Goal: Navigation & Orientation: Find specific page/section

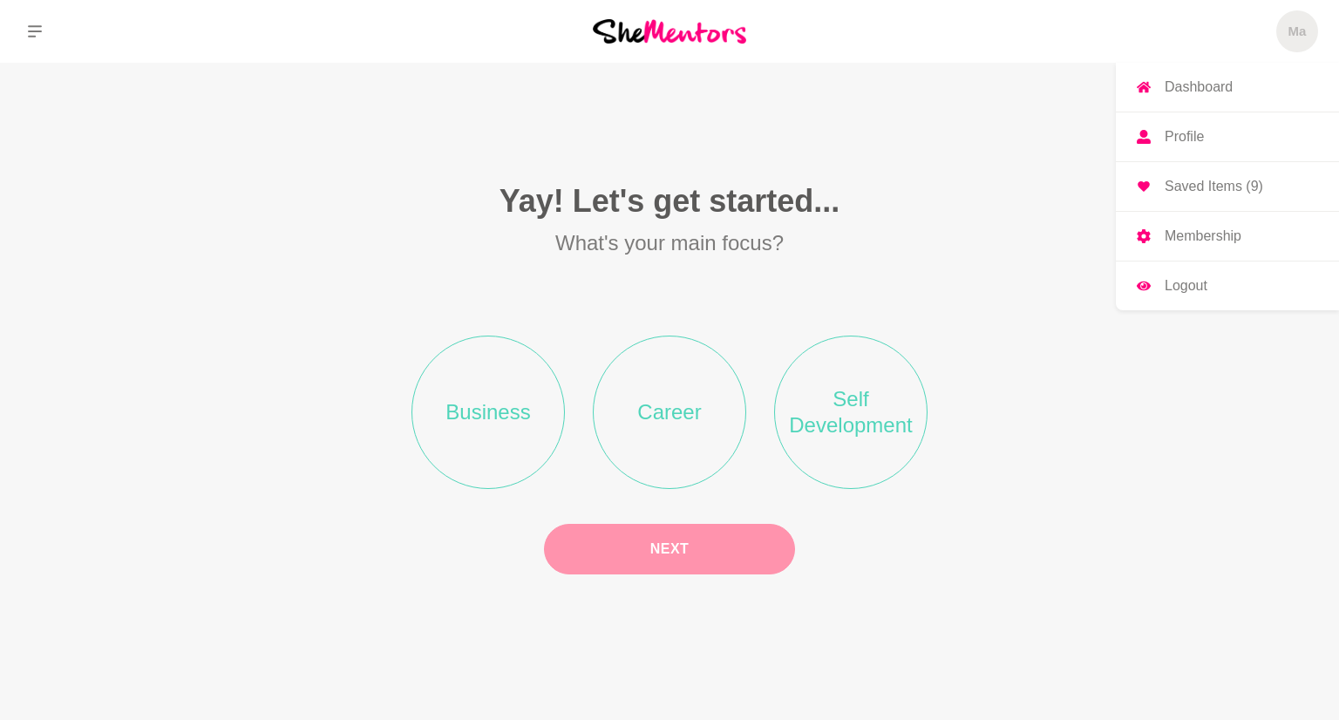
click at [1239, 79] on link "Dashboard" at bounding box center [1227, 87] width 223 height 49
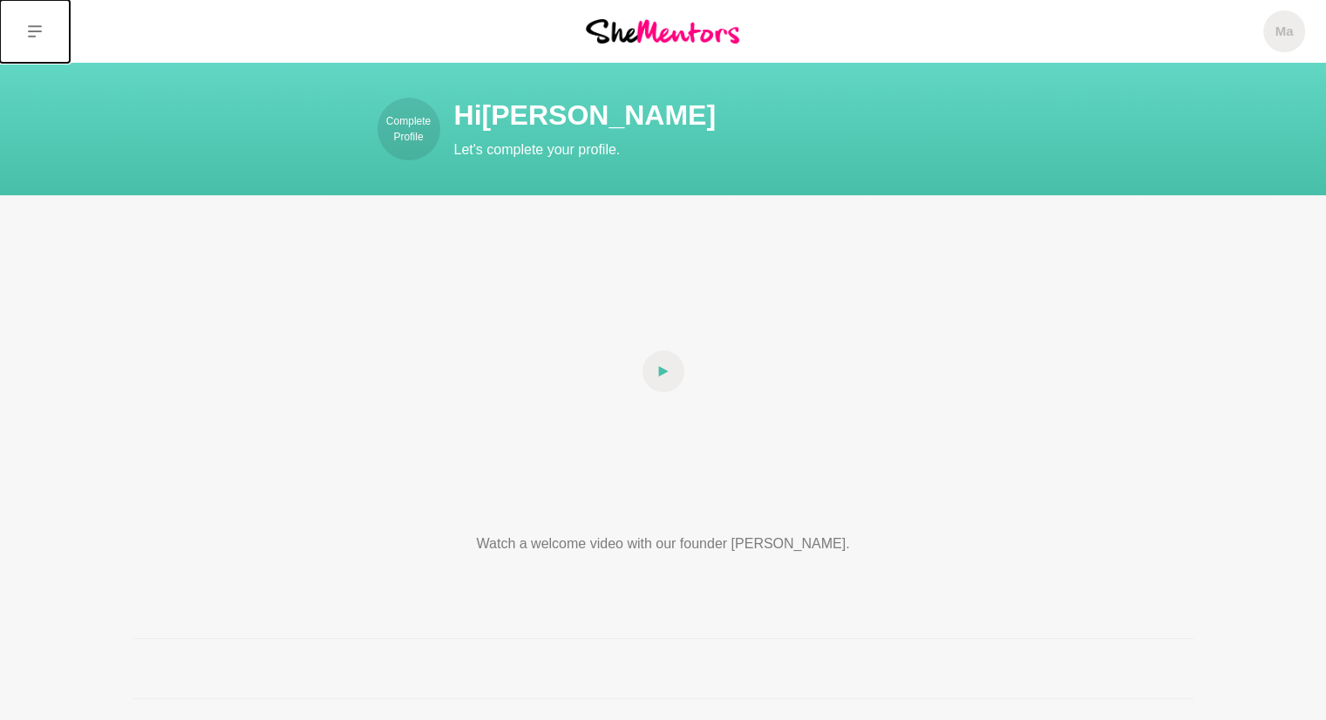
click at [26, 27] on button at bounding box center [35, 31] width 70 height 63
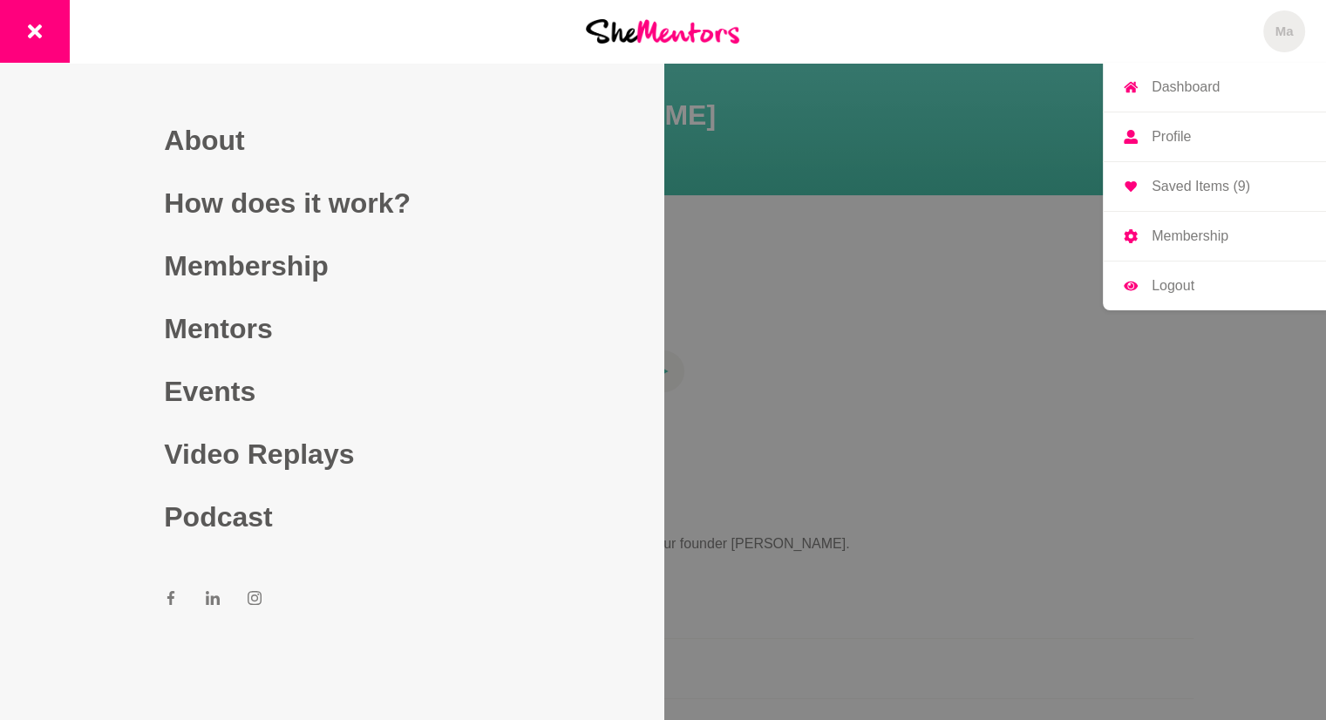
click at [1277, 34] on h5 "Ma" at bounding box center [1285, 32] width 18 height 17
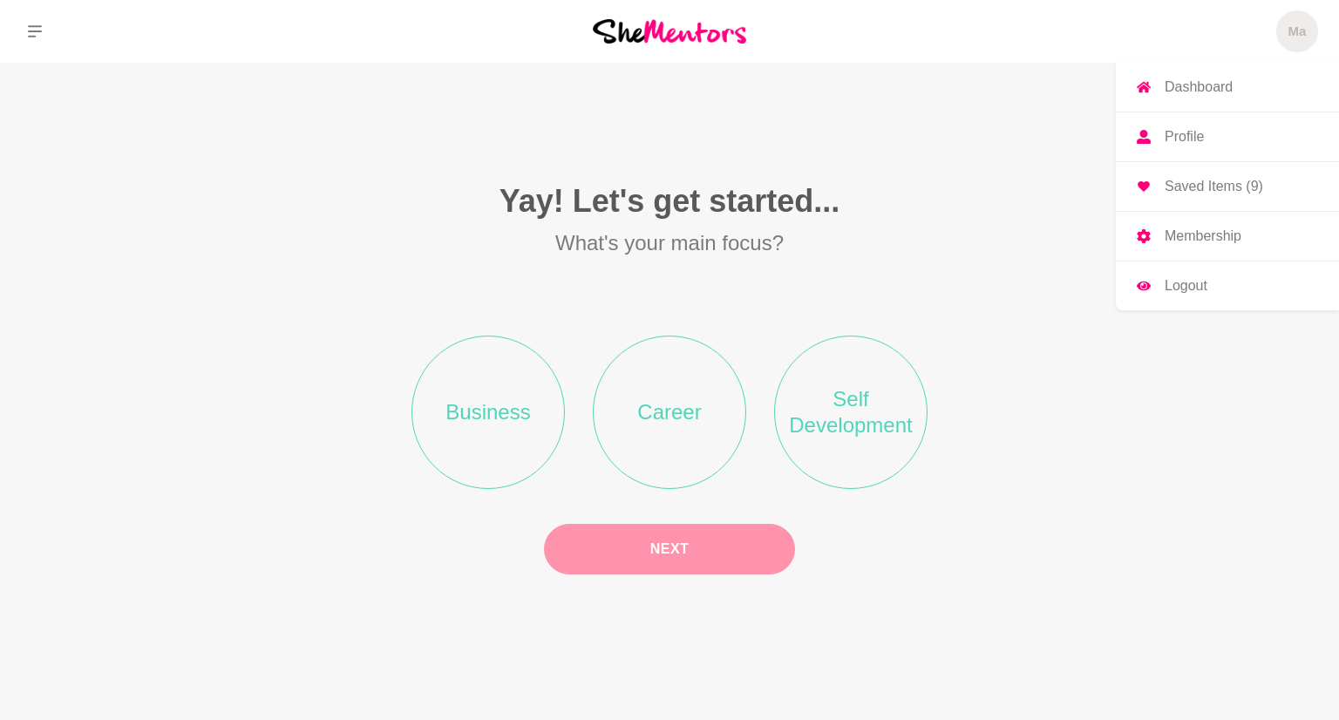
click at [1211, 86] on p "Dashboard" at bounding box center [1199, 87] width 68 height 14
